Goal: Information Seeking & Learning: Learn about a topic

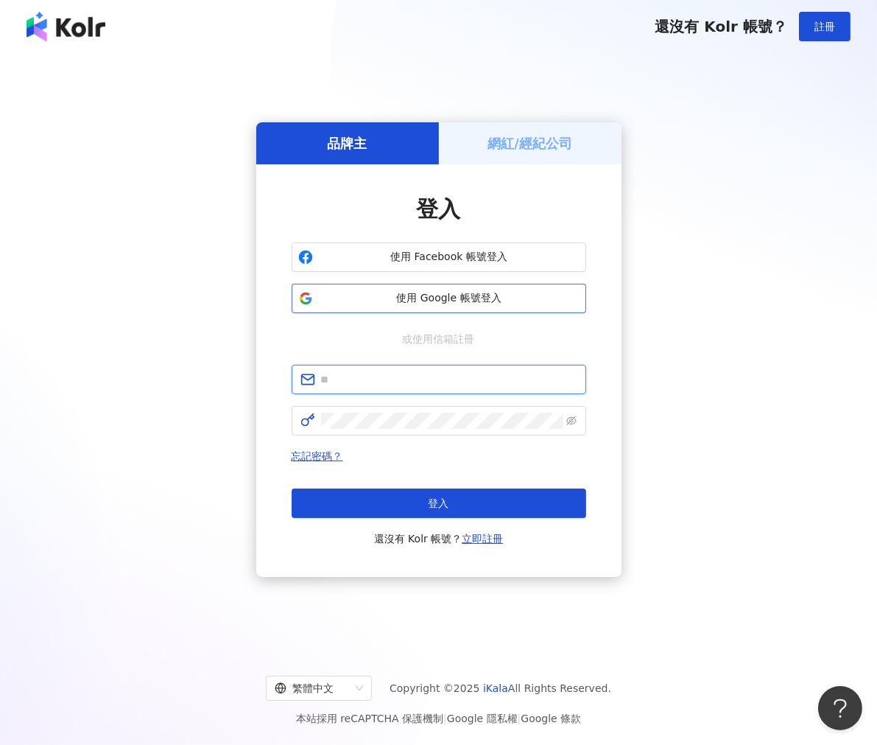
type input "**********"
click at [507, 308] on button "使用 Google 帳號登入" at bounding box center [439, 298] width 295 height 29
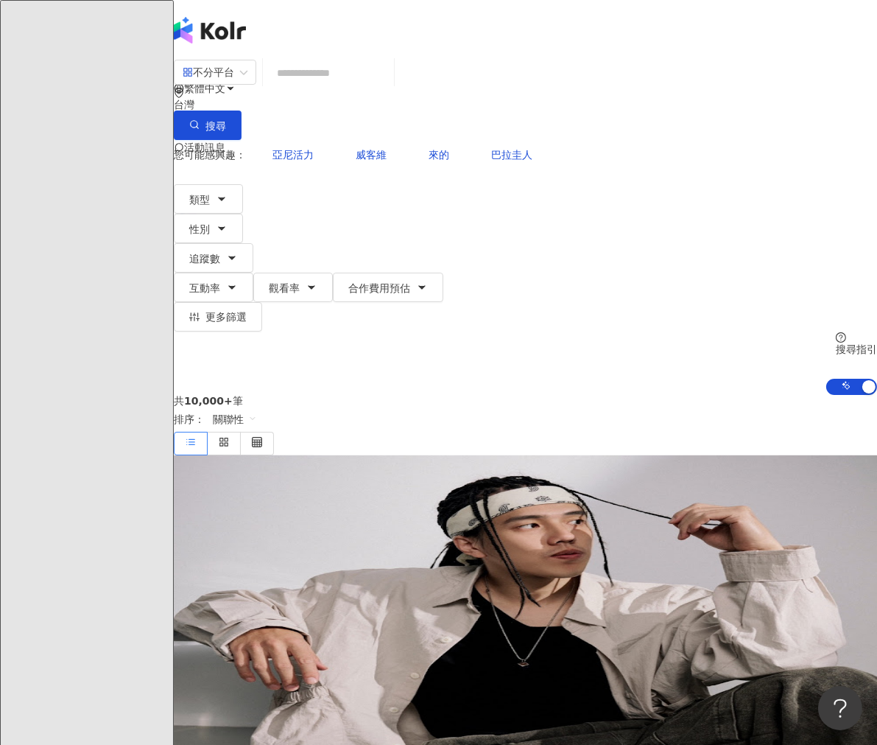
click at [354, 80] on input "search" at bounding box center [328, 73] width 119 height 28
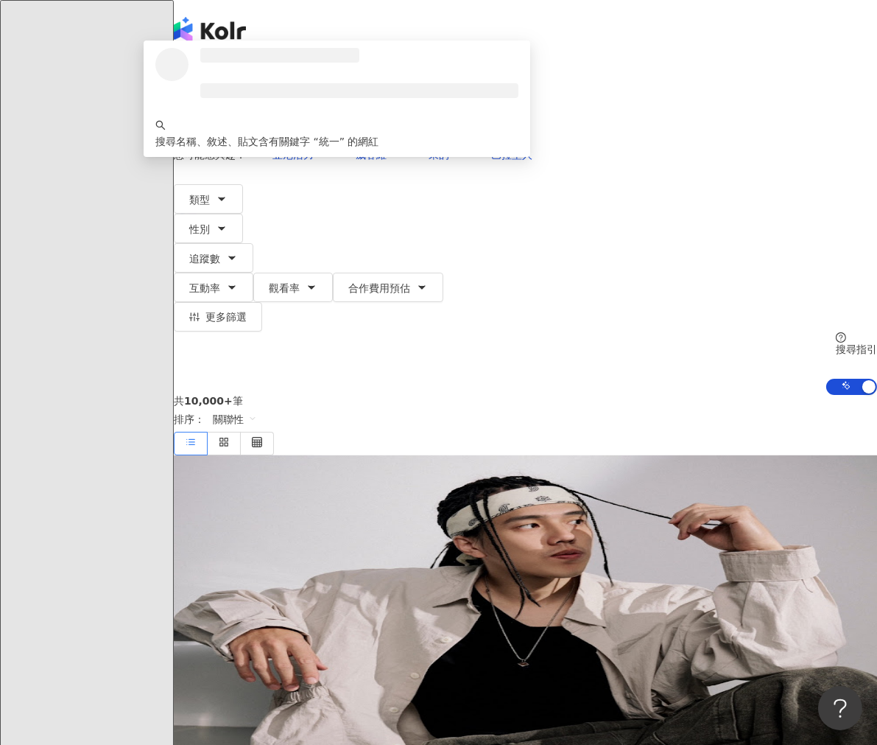
type input "**"
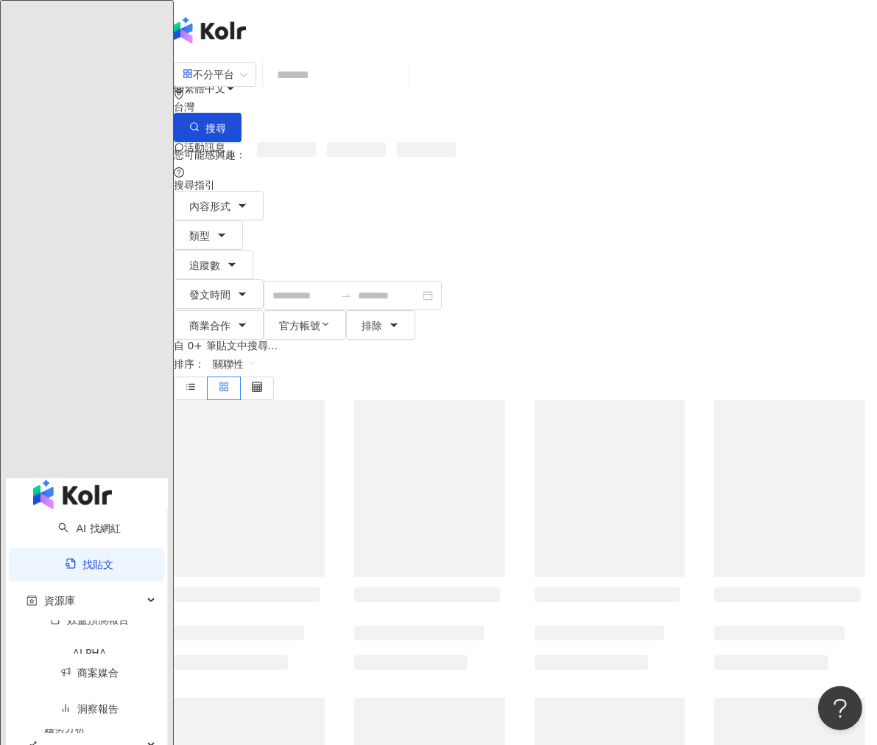
click at [370, 88] on input "search" at bounding box center [336, 75] width 134 height 32
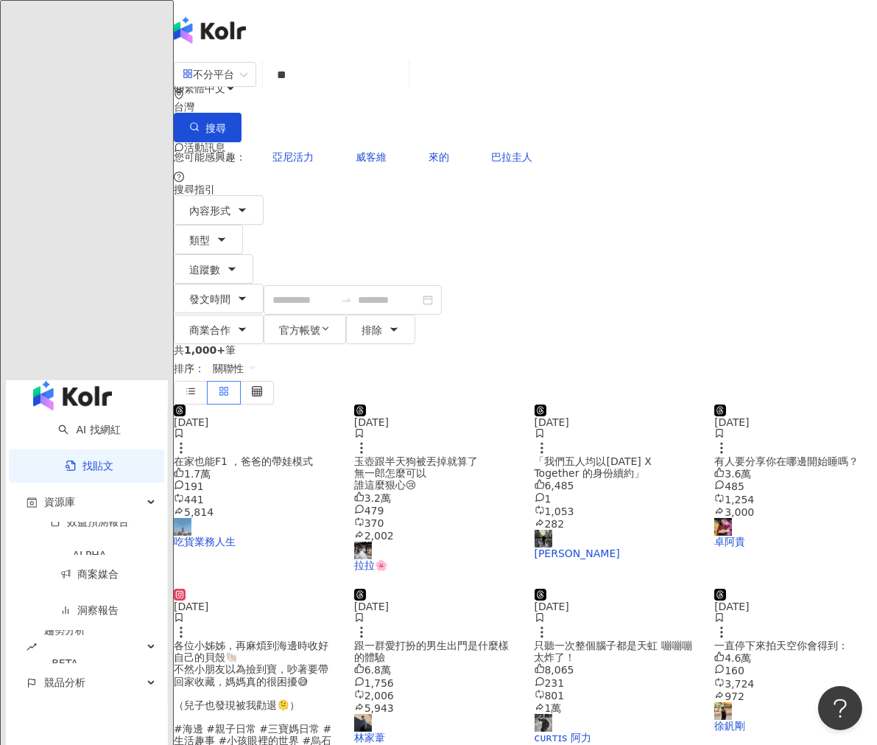
type input "**"
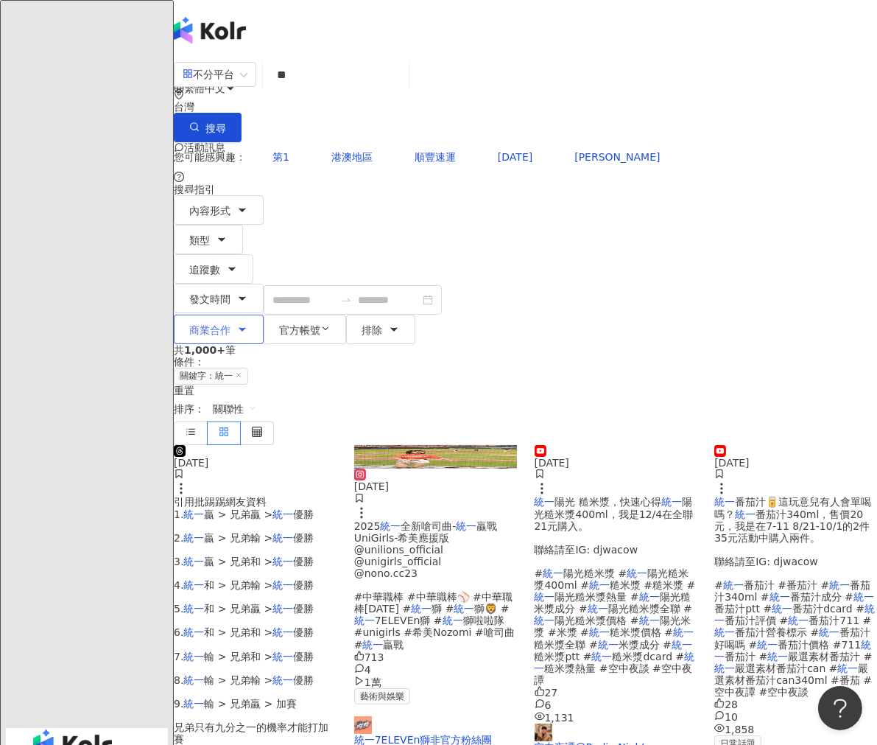
click at [231, 324] on span "商業合作" at bounding box center [209, 330] width 41 height 12
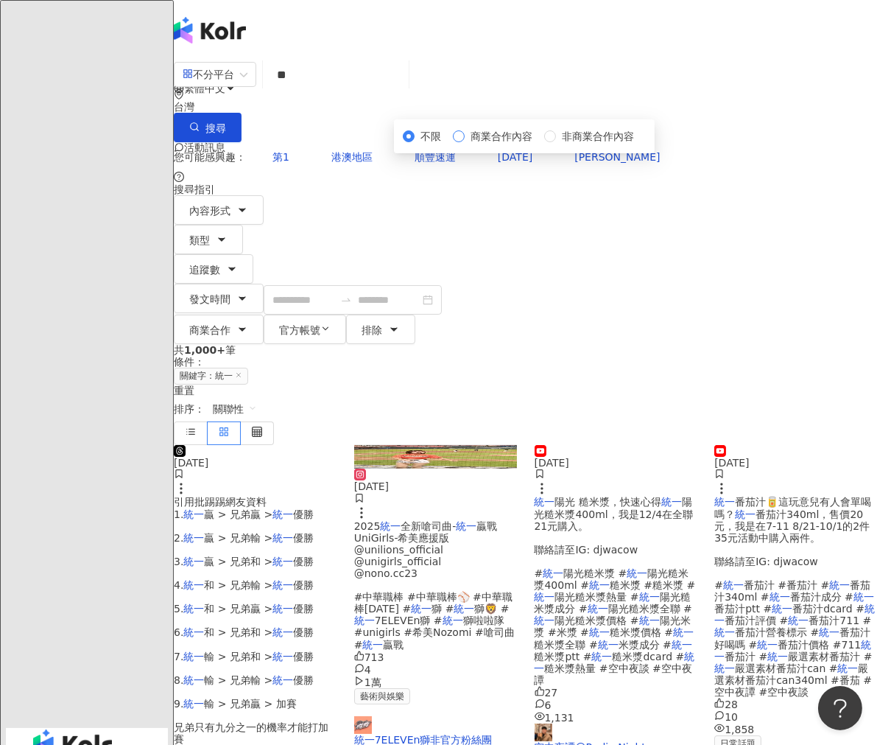
click at [539, 144] on span "商業合作內容" at bounding box center [502, 136] width 74 height 16
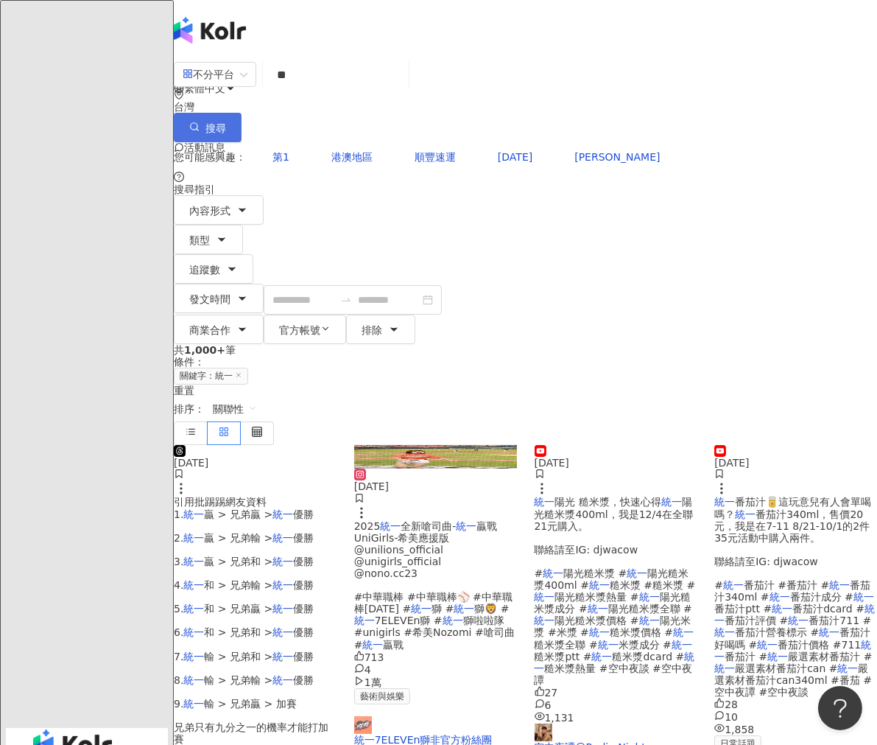
click at [242, 113] on button "搜尋" at bounding box center [208, 127] width 68 height 29
click at [231, 324] on span "商業合作" at bounding box center [209, 330] width 41 height 12
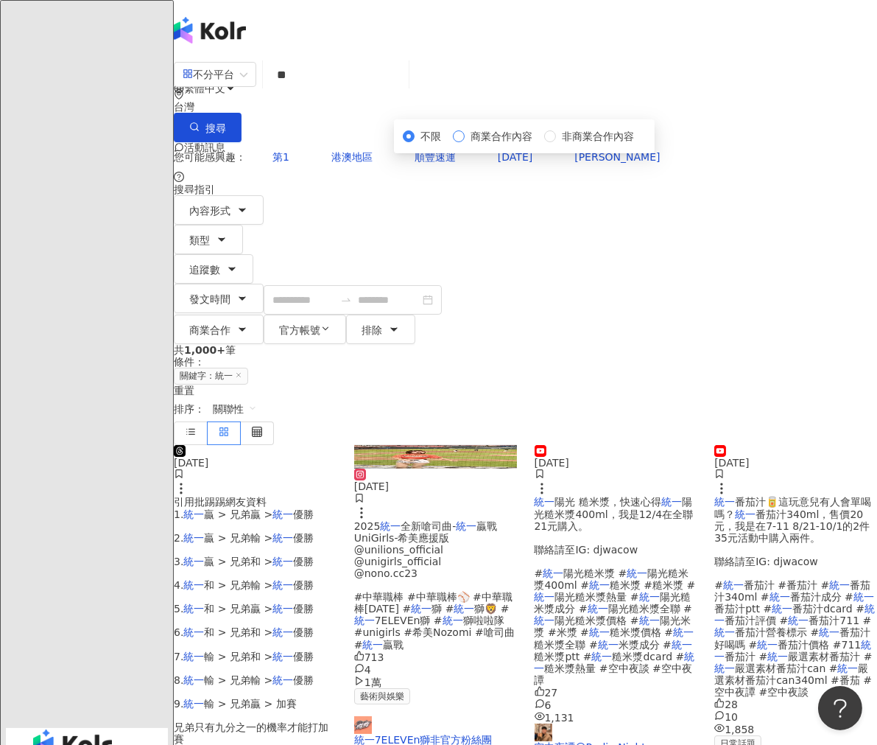
click at [539, 144] on span "商業合作內容" at bounding box center [502, 136] width 74 height 16
click at [242, 113] on button "搜尋" at bounding box center [208, 127] width 68 height 29
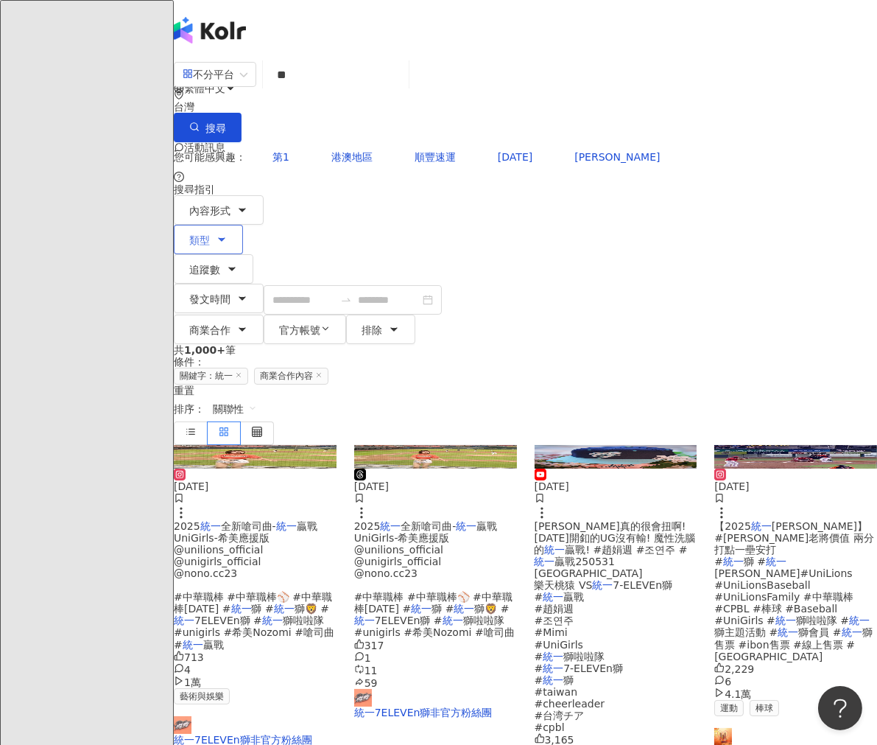
click at [243, 225] on button "類型" at bounding box center [208, 239] width 69 height 29
click at [637, 142] on div "您可能感興趣： 第1 港澳地區 順豐速運 [DATE] [PERSON_NAME]" at bounding box center [526, 156] width 704 height 29
click at [208, 421] on label at bounding box center [191, 433] width 34 height 24
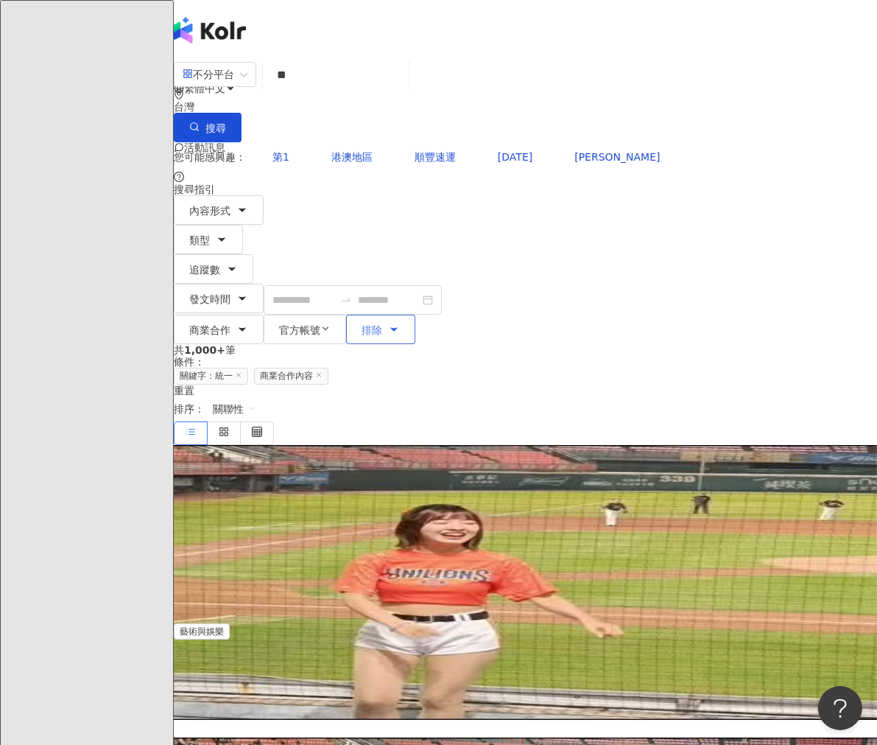
click at [400, 323] on icon "button" at bounding box center [394, 329] width 12 height 12
click at [331, 323] on span "button" at bounding box center [325, 329] width 10 height 13
click at [606, 144] on span "顯示" at bounding box center [590, 136] width 32 height 16
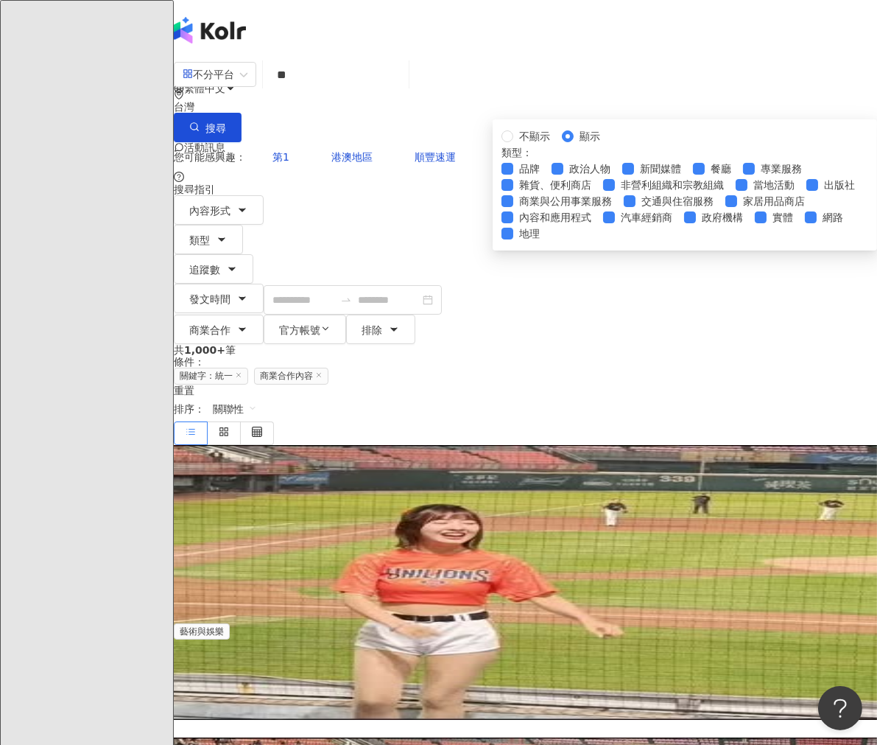
click at [606, 144] on span "顯示" at bounding box center [590, 136] width 32 height 16
click at [556, 144] on span "不顯示" at bounding box center [535, 136] width 43 height 16
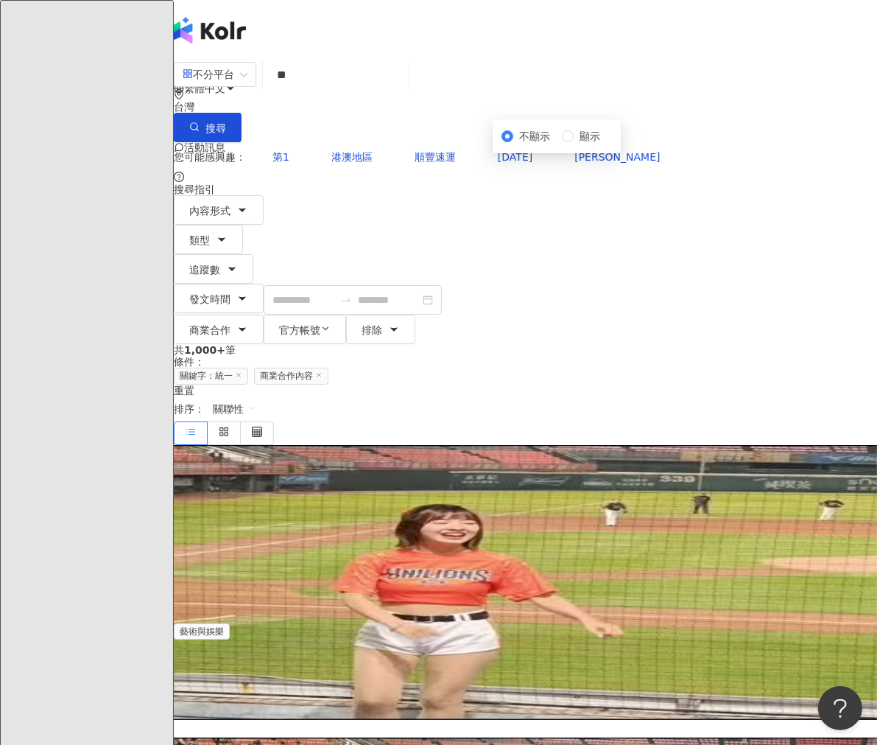
click at [606, 344] on div "共 1,000+ 筆 條件 ： 關鍵字：統一 商業合作內容 重置 排序： 關聯性" at bounding box center [526, 394] width 704 height 101
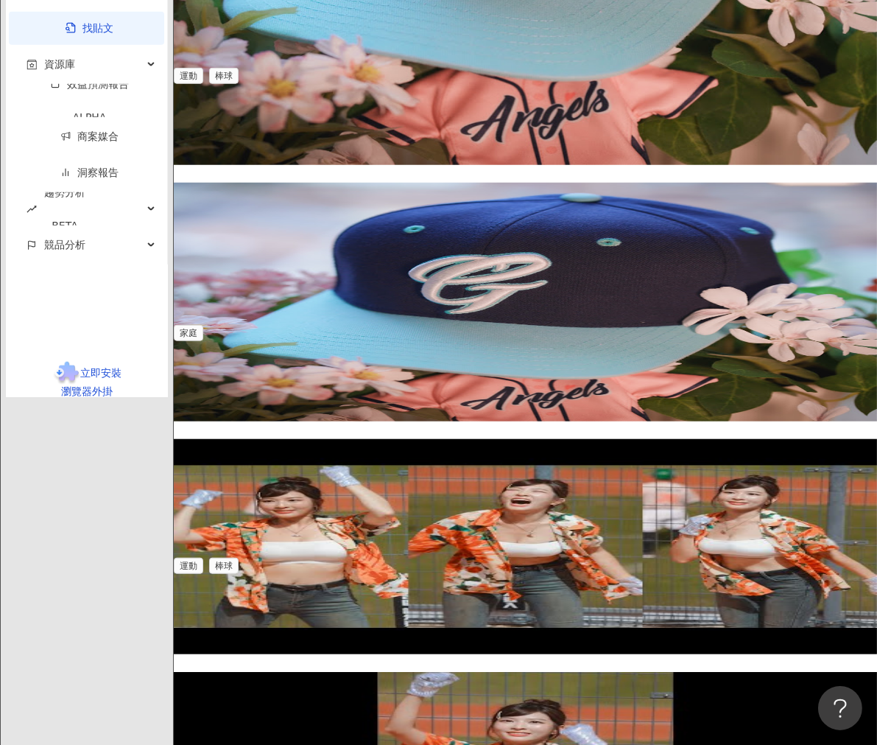
scroll to position [1975, 0]
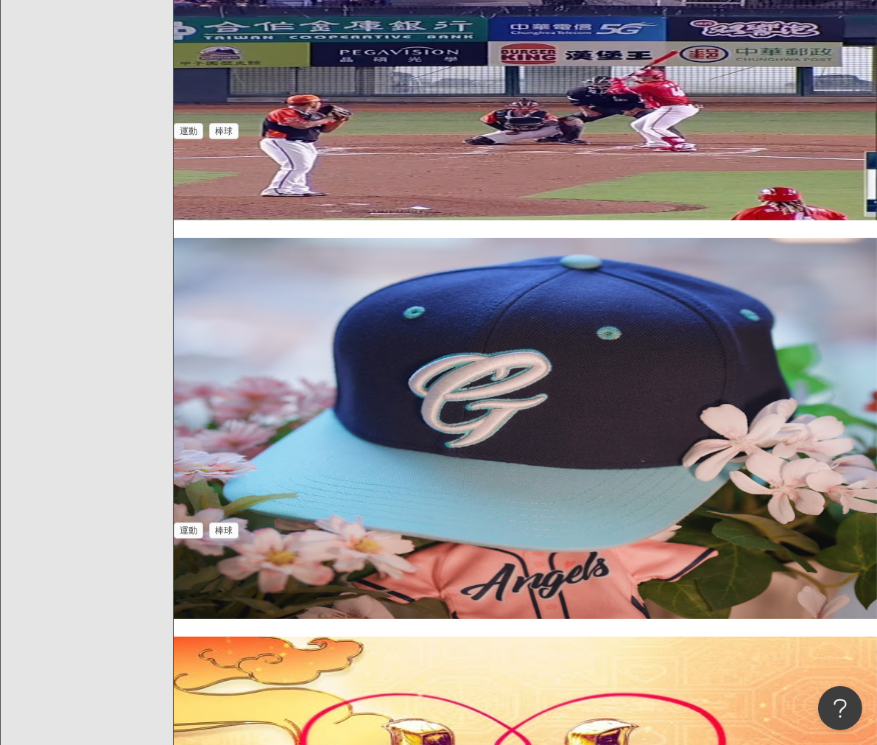
scroll to position [465, 0]
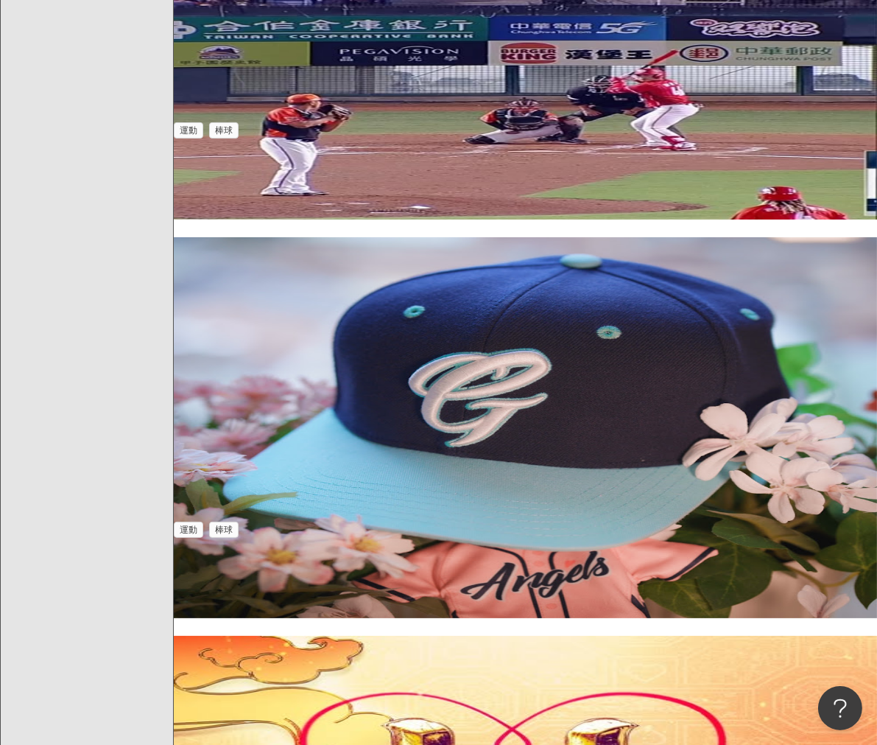
drag, startPoint x: 486, startPoint y: 421, endPoint x: 447, endPoint y: 418, distance: 39.2
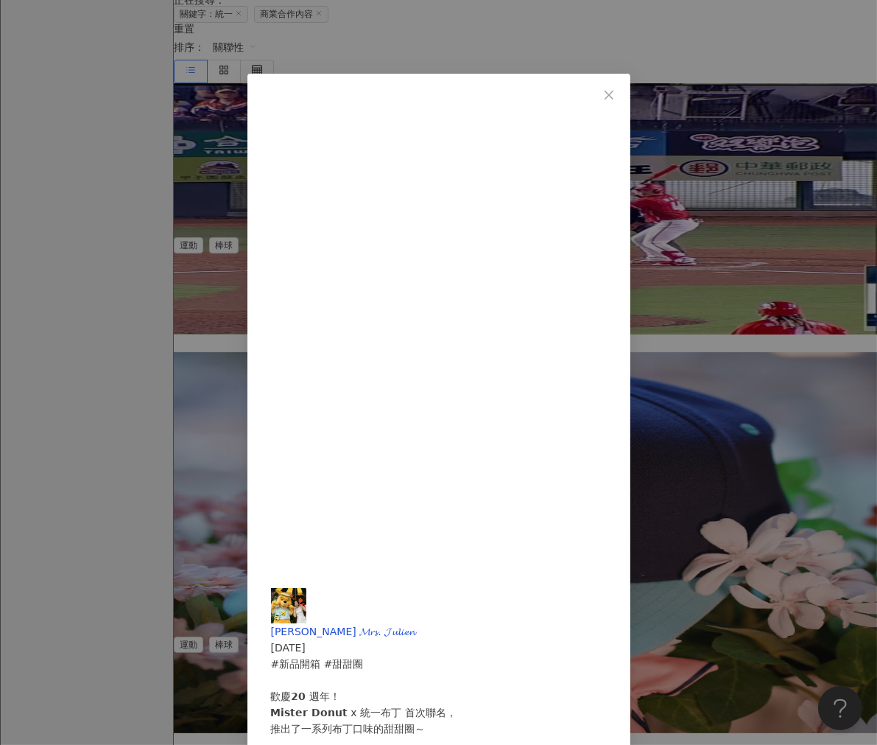
scroll to position [345, 0]
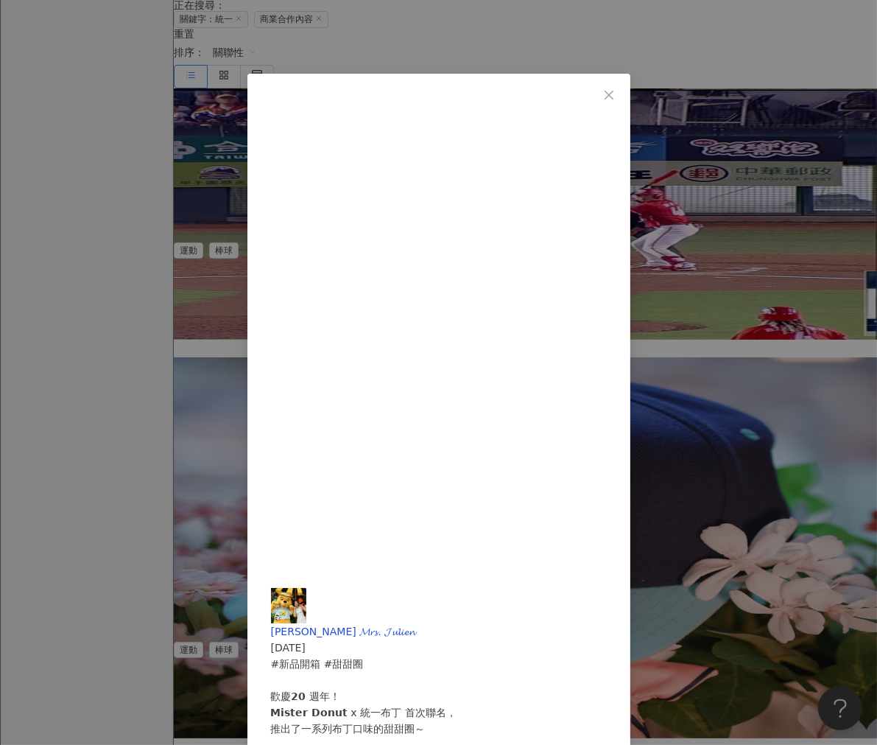
click at [501, 632] on div "[PERSON_NAME] 𝓜𝓻𝓼. 𝓙𝓾𝓵𝓲𝓮𝓷 [DATE] 63 1 查看原始貼文" at bounding box center [438, 372] width 877 height 745
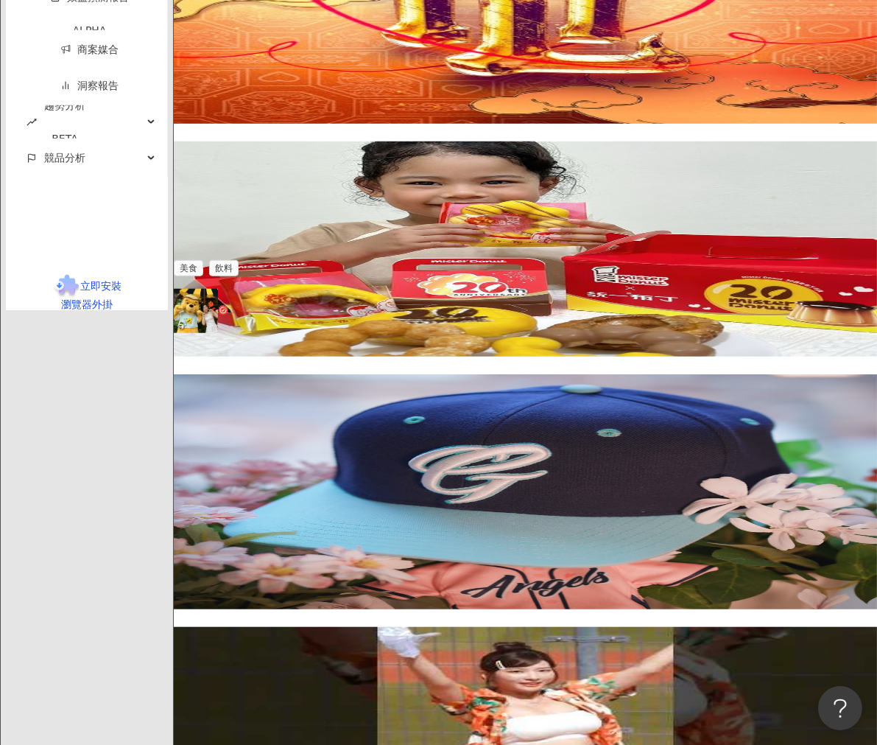
scroll to position [2004, 0]
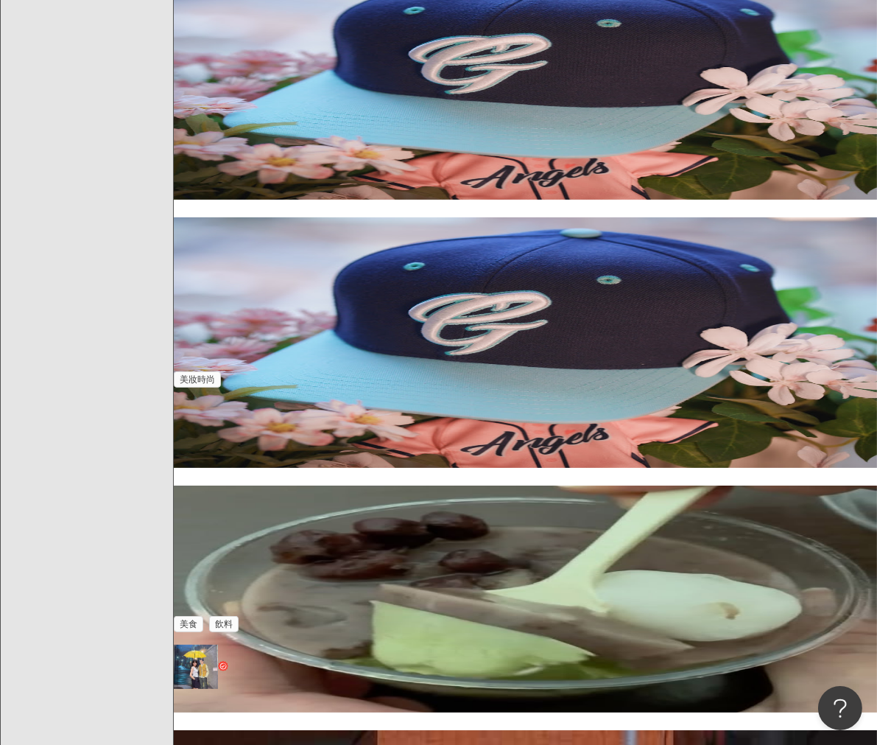
scroll to position [468, 0]
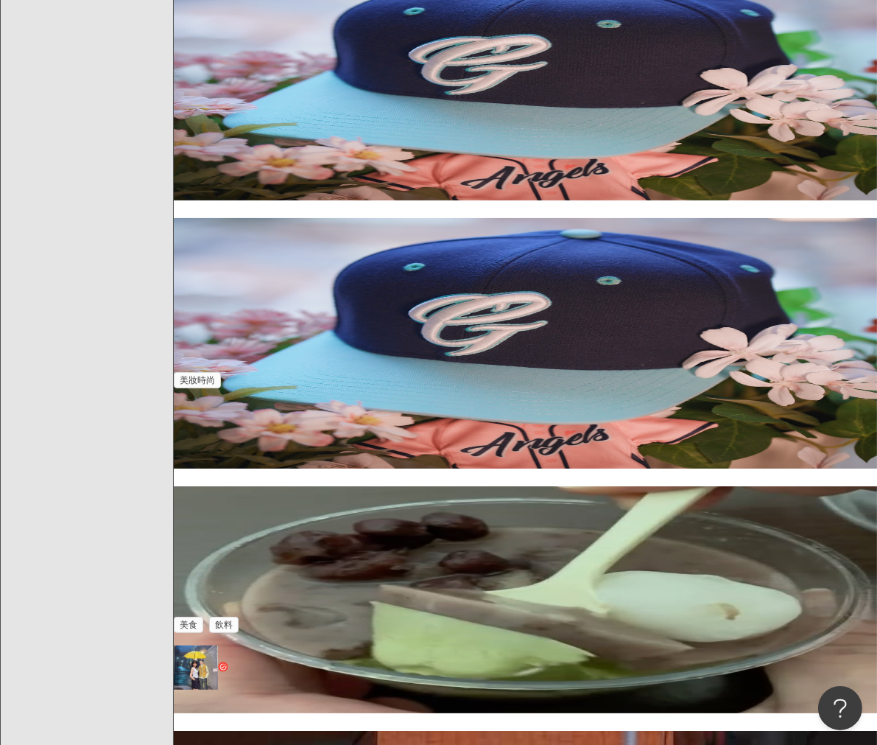
click at [265, 486] on img at bounding box center [526, 599] width 704 height 227
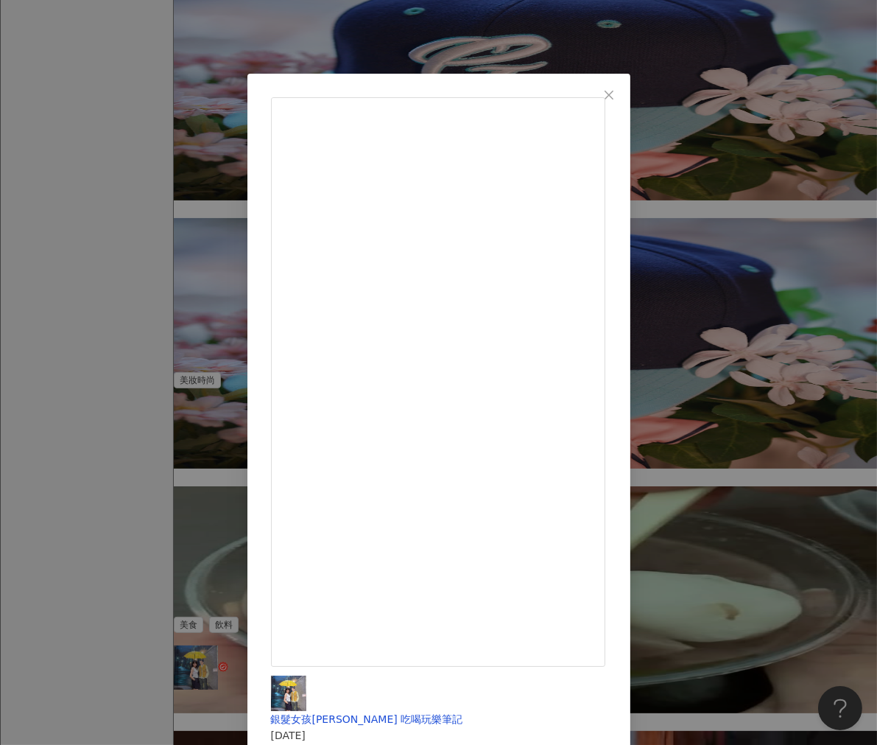
click at [466, 48] on div "銀髮女孩[PERSON_NAME] 吃喝玩樂筆記 [DATE] #7-11 白玉紅豆抹茶奶酪 #統一 #統一便利商店 #統一新品 #7-11 #7-11美食 …" at bounding box center [438, 372] width 877 height 745
